Goal: Task Accomplishment & Management: Manage account settings

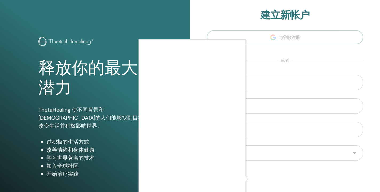
click at [342, 178] on div at bounding box center [190, 96] width 380 height 192
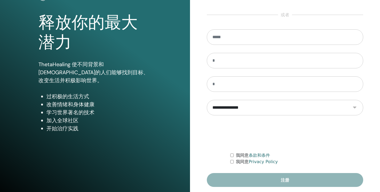
scroll to position [53, 0]
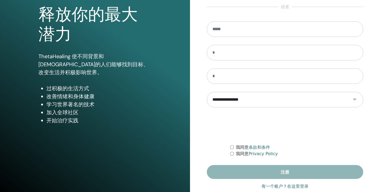
click at [299, 186] on link "有一个账户？在这里登录" at bounding box center [284, 186] width 47 height 6
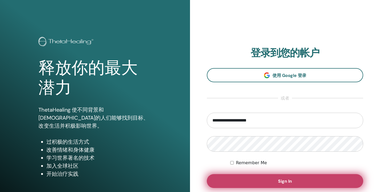
click at [271, 178] on button "Sign In" at bounding box center [285, 181] width 156 height 14
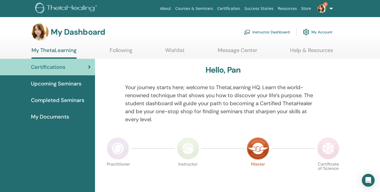
click at [112, 54] on link "Following" at bounding box center [121, 52] width 23 height 10
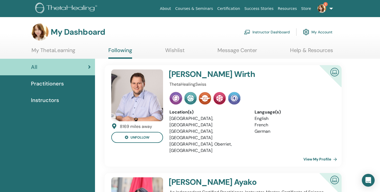
click at [168, 54] on link "Wishlist" at bounding box center [174, 52] width 19 height 10
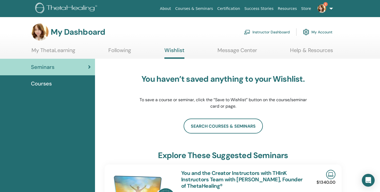
click at [57, 50] on link "My ThetaLearning" at bounding box center [53, 52] width 44 height 10
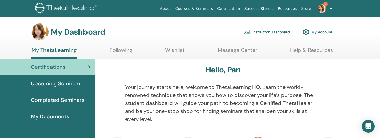
click at [322, 9] on img at bounding box center [321, 8] width 9 height 9
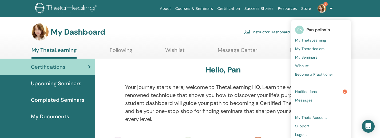
click at [322, 93] on link "Notifications 2" at bounding box center [321, 91] width 52 height 9
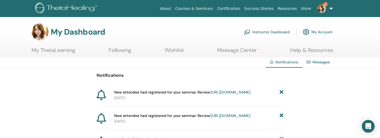
click at [219, 95] on link "https://member.thetahealing.com/instructor/seminar/373060/attendees" at bounding box center [231, 92] width 40 height 5
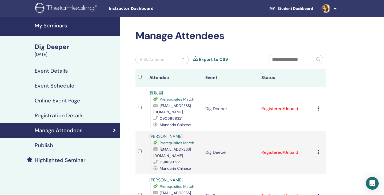
click at [319, 110] on icon at bounding box center [318, 109] width 2 height 4
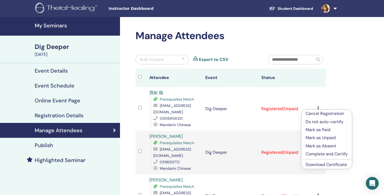
click at [320, 138] on p "Complete and Certify" at bounding box center [327, 154] width 42 height 6
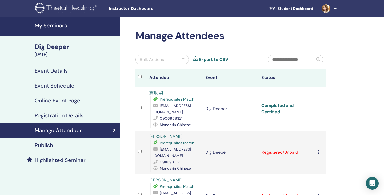
click at [317, 153] on icon at bounding box center [318, 152] width 2 height 4
click at [329, 61] on div at bounding box center [297, 62] width 66 height 14
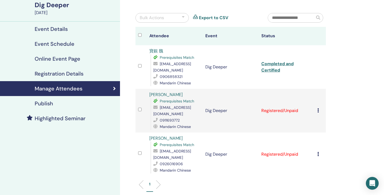
scroll to position [43, 0]
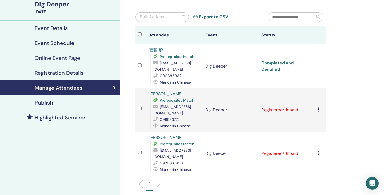
click at [319, 109] on div "Cancel Registration Do not auto-certify Mark as Paid Mark as Unpaid Mark as Abs…" at bounding box center [320, 110] width 6 height 6
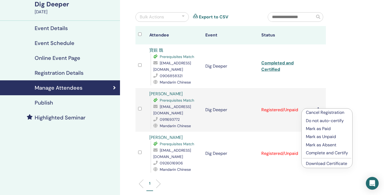
click at [319, 151] on p "Complete and Certify" at bounding box center [327, 153] width 42 height 6
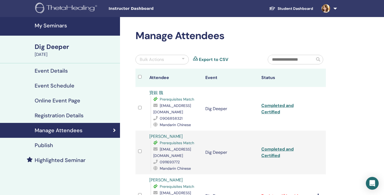
click at [341, 132] on div "Manage Attendees Bulk Actions Export to CSV Attendee Event Status 寶銀 魏 Prerequi…" at bounding box center [248, 165] width 256 height 297
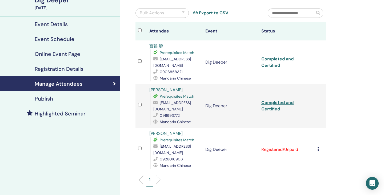
scroll to position [53, 0]
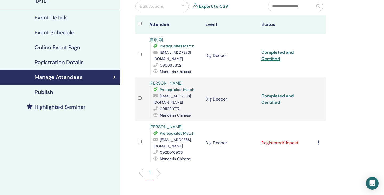
click at [317, 142] on icon at bounding box center [318, 143] width 2 height 4
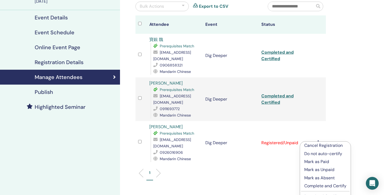
click at [315, 188] on p "Complete and Certify" at bounding box center [325, 186] width 42 height 6
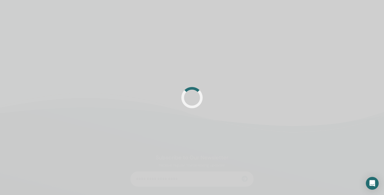
scroll to position [53, 0]
